Goal: Find specific page/section: Find specific page/section

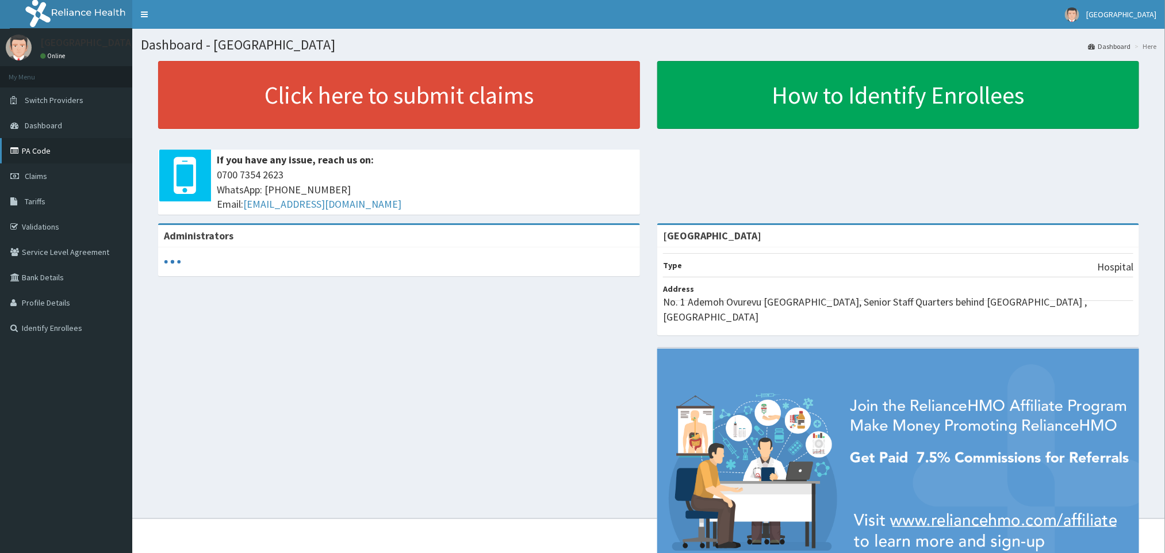
click at [52, 151] on link "PA Code" at bounding box center [66, 150] width 132 height 25
click at [52, 150] on link "PA Code" at bounding box center [66, 150] width 132 height 25
click at [51, 150] on link "PA Code" at bounding box center [66, 150] width 132 height 25
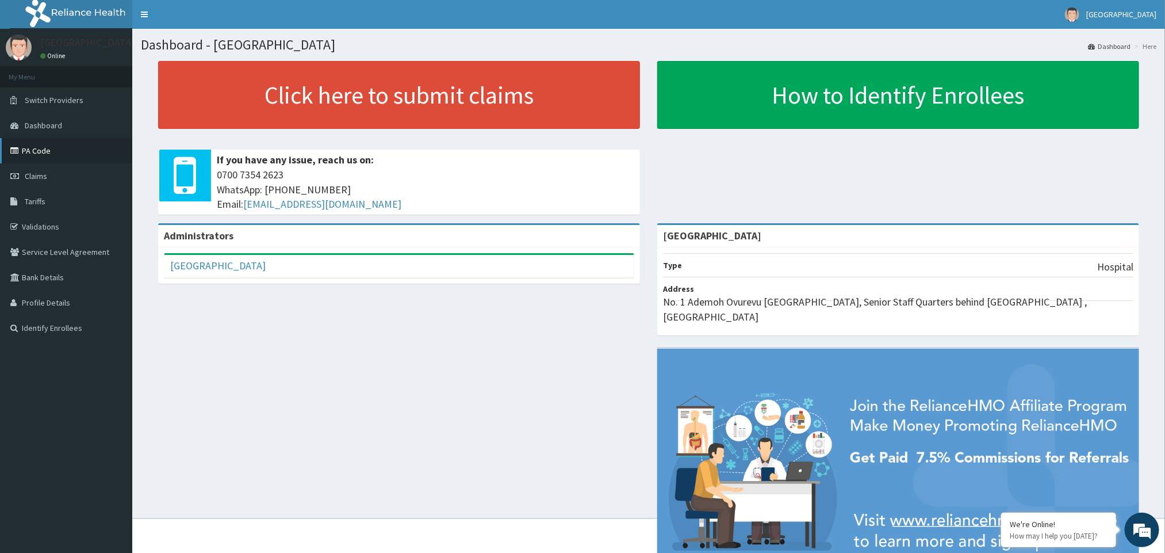
click at [49, 147] on link "PA Code" at bounding box center [66, 150] width 132 height 25
